Goal: Task Accomplishment & Management: Manage account settings

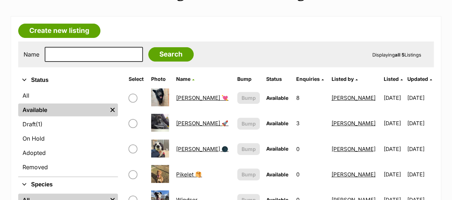
scroll to position [169, 0]
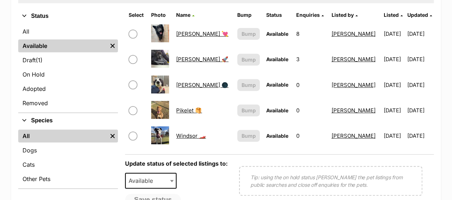
click at [132, 32] on input "checkbox" at bounding box center [133, 34] width 9 height 9
checkbox input "true"
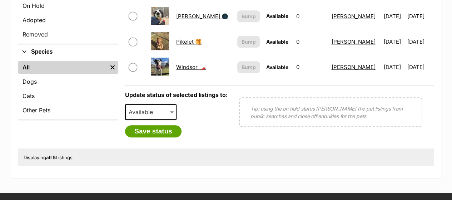
click at [166, 115] on span "Available" at bounding box center [150, 112] width 51 height 16
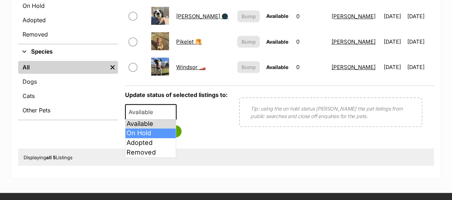
select select "on_hold"
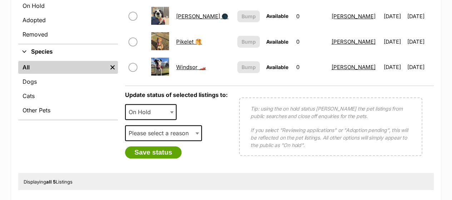
click at [168, 141] on div "Please select a reason Medical reasons Reviewing applications Adoption pending …" at bounding box center [163, 135] width 77 height 21
click at [166, 133] on span "Please select a reason" at bounding box center [161, 133] width 70 height 10
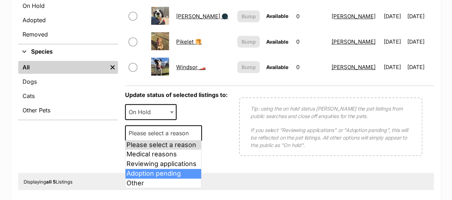
select select "adoption_pending"
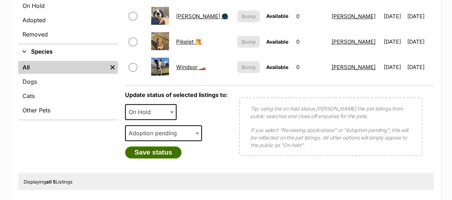
click at [160, 154] on button "Save status" at bounding box center [153, 152] width 56 height 12
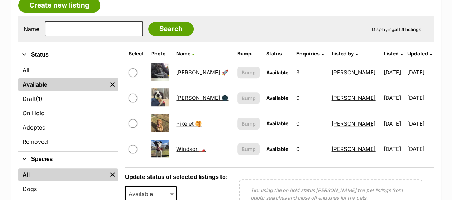
scroll to position [131, 0]
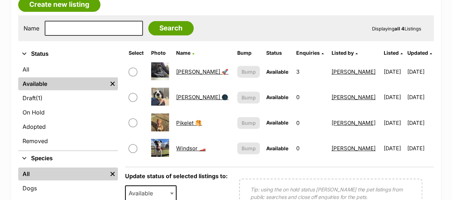
click at [131, 96] on input "checkbox" at bounding box center [133, 97] width 9 height 9
checkbox input "true"
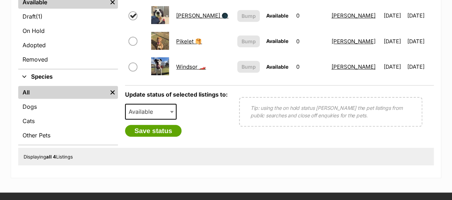
scroll to position [214, 0]
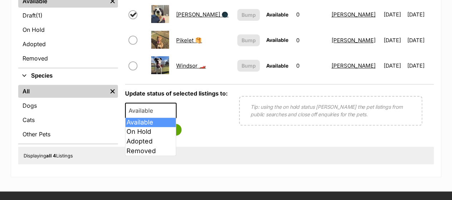
click at [151, 111] on span "Available" at bounding box center [143, 110] width 34 height 10
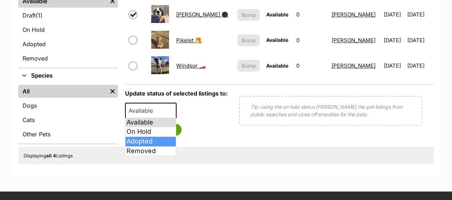
select select "rehomed"
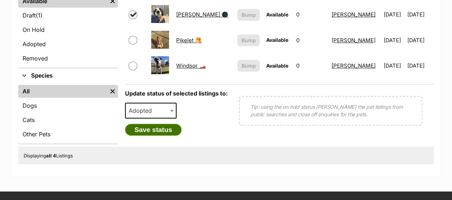
click at [162, 127] on button "Save status" at bounding box center [153, 130] width 56 height 12
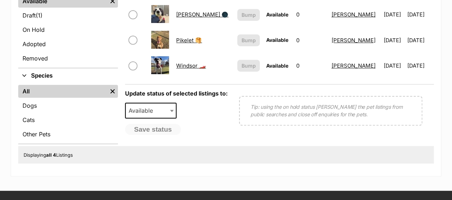
scroll to position [158, 0]
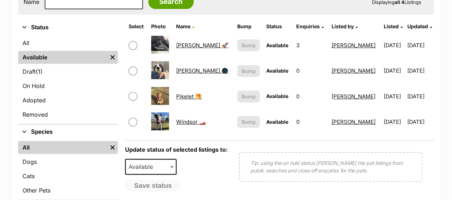
click at [131, 71] on input "checkbox" at bounding box center [133, 70] width 9 height 9
checkbox input "true"
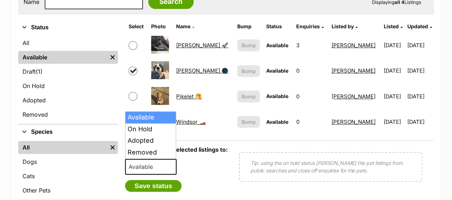
click at [159, 166] on span "Available" at bounding box center [143, 166] width 34 height 10
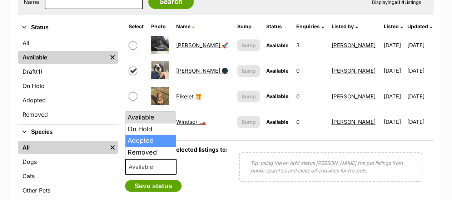
select select "rehomed"
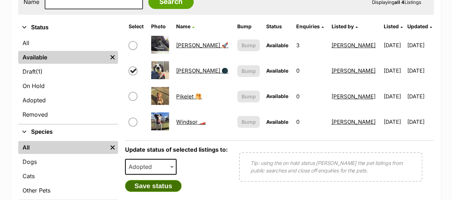
click at [159, 185] on button "Save status" at bounding box center [153, 186] width 56 height 12
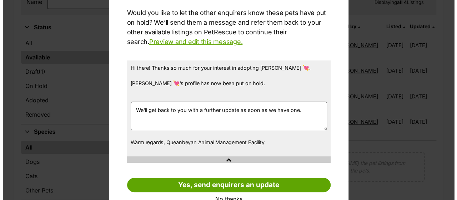
scroll to position [0, 0]
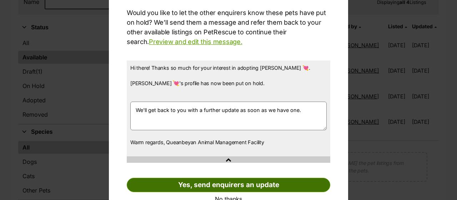
click at [225, 183] on link "Yes, send enquirers an update" at bounding box center [229, 184] width 204 height 14
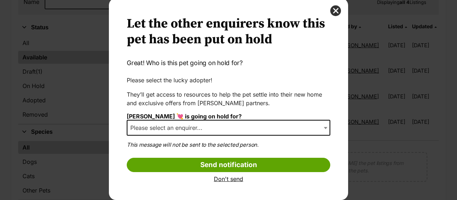
scroll to position [19, 0]
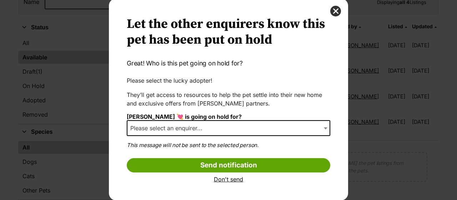
click at [221, 180] on link "Don't send" at bounding box center [229, 179] width 204 height 6
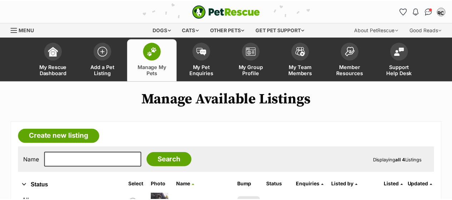
scroll to position [158, 0]
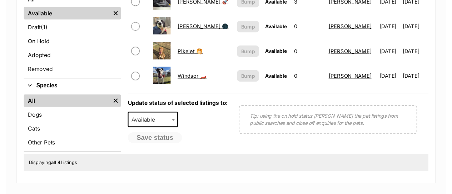
scroll to position [207, 0]
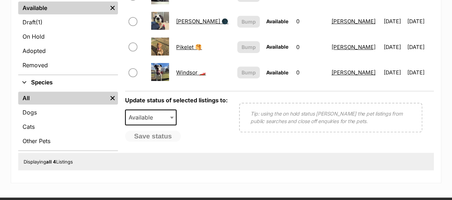
click at [131, 20] on input "checkbox" at bounding box center [133, 21] width 9 height 9
checkbox input "true"
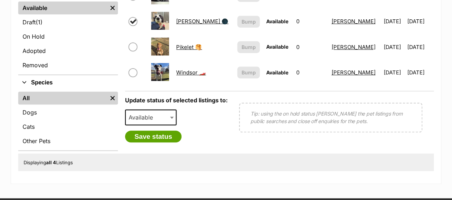
click at [157, 116] on span "Available" at bounding box center [143, 117] width 34 height 10
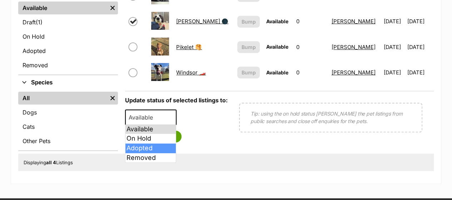
select select "rehomed"
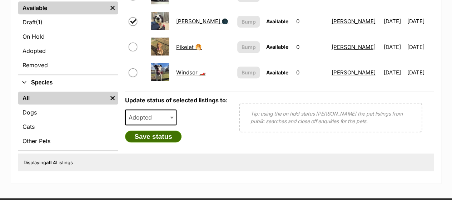
click at [160, 132] on button "Save status" at bounding box center [153, 136] width 56 height 12
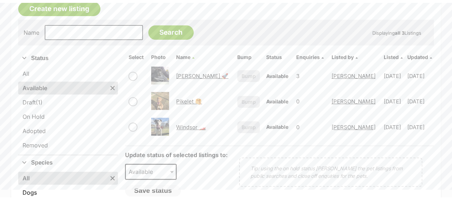
scroll to position [133, 0]
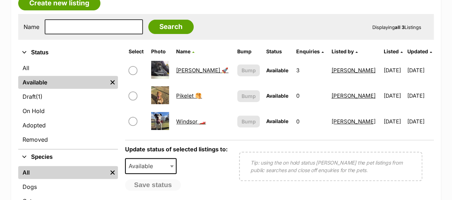
click at [235, 18] on div "Name Search Displaying all 3 Listings" at bounding box center [225, 27] width 415 height 26
click at [135, 68] on input "checkbox" at bounding box center [133, 70] width 9 height 9
checkbox input "true"
click at [163, 167] on span "Available" at bounding box center [150, 166] width 51 height 16
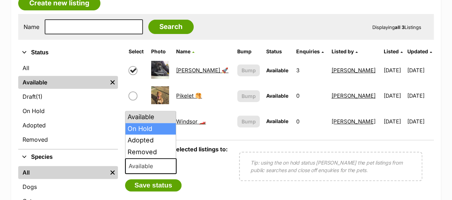
select select "on_hold"
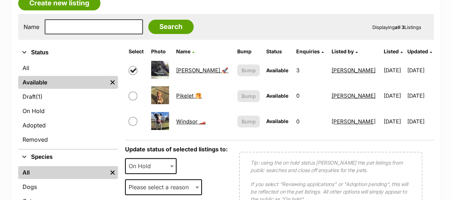
click at [161, 186] on span "Please select a reason" at bounding box center [161, 187] width 70 height 10
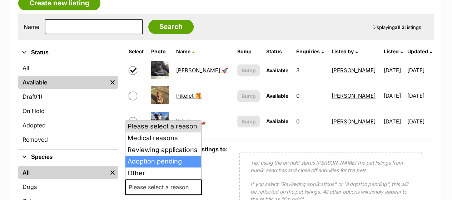
select select "adoption_pending"
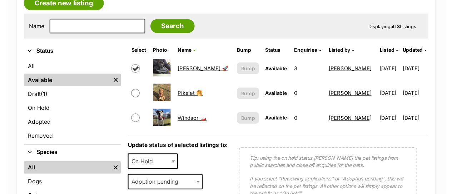
scroll to position [188, 0]
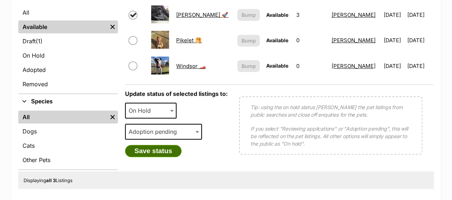
click at [149, 152] on button "Save status" at bounding box center [153, 151] width 56 height 12
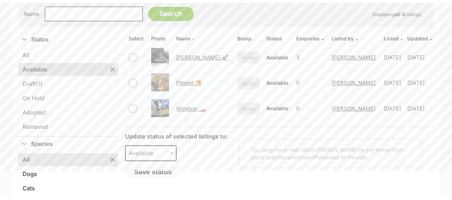
scroll to position [148, 0]
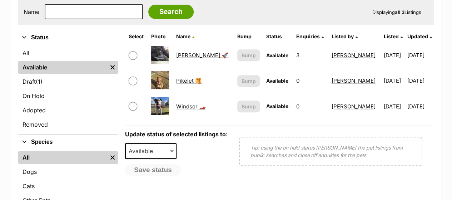
click at [134, 54] on input "checkbox" at bounding box center [133, 55] width 9 height 9
checkbox input "true"
click at [170, 150] on b at bounding box center [172, 151] width 4 height 2
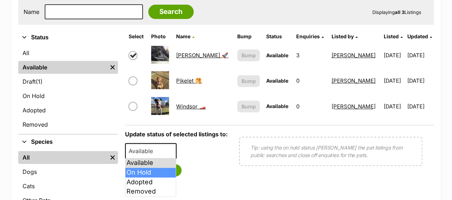
select select "on_hold"
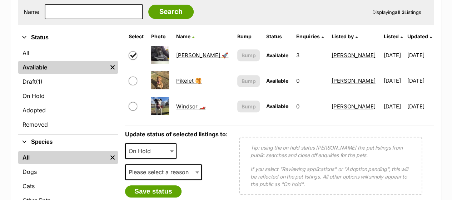
click at [176, 162] on div "Available On Hold Adopted Removed On Hold" at bounding box center [150, 153] width 51 height 21
click at [176, 175] on span "Please select a reason" at bounding box center [161, 172] width 70 height 10
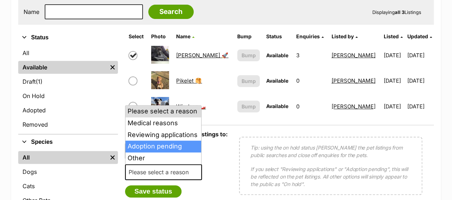
select select "adoption_pending"
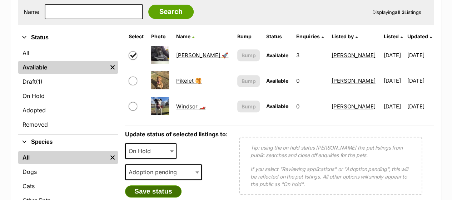
click at [161, 190] on button "Save status" at bounding box center [153, 191] width 56 height 12
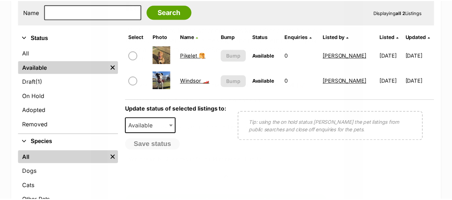
scroll to position [148, 0]
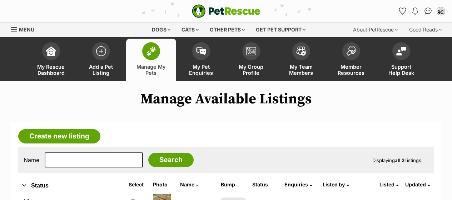
scroll to position [148, 0]
